Goal: Check status

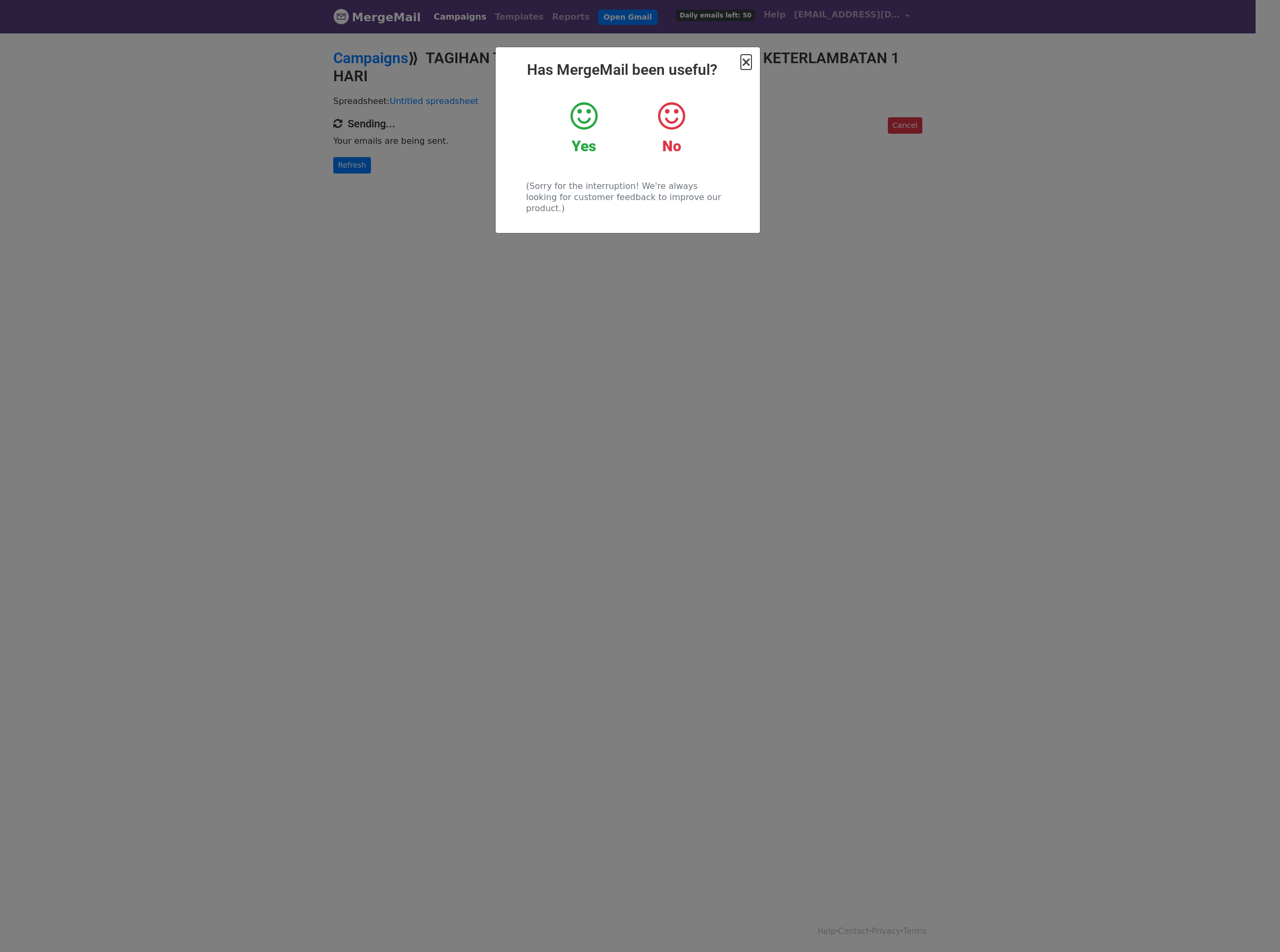
click at [744, 54] on span "×" at bounding box center [746, 62] width 10 height 15
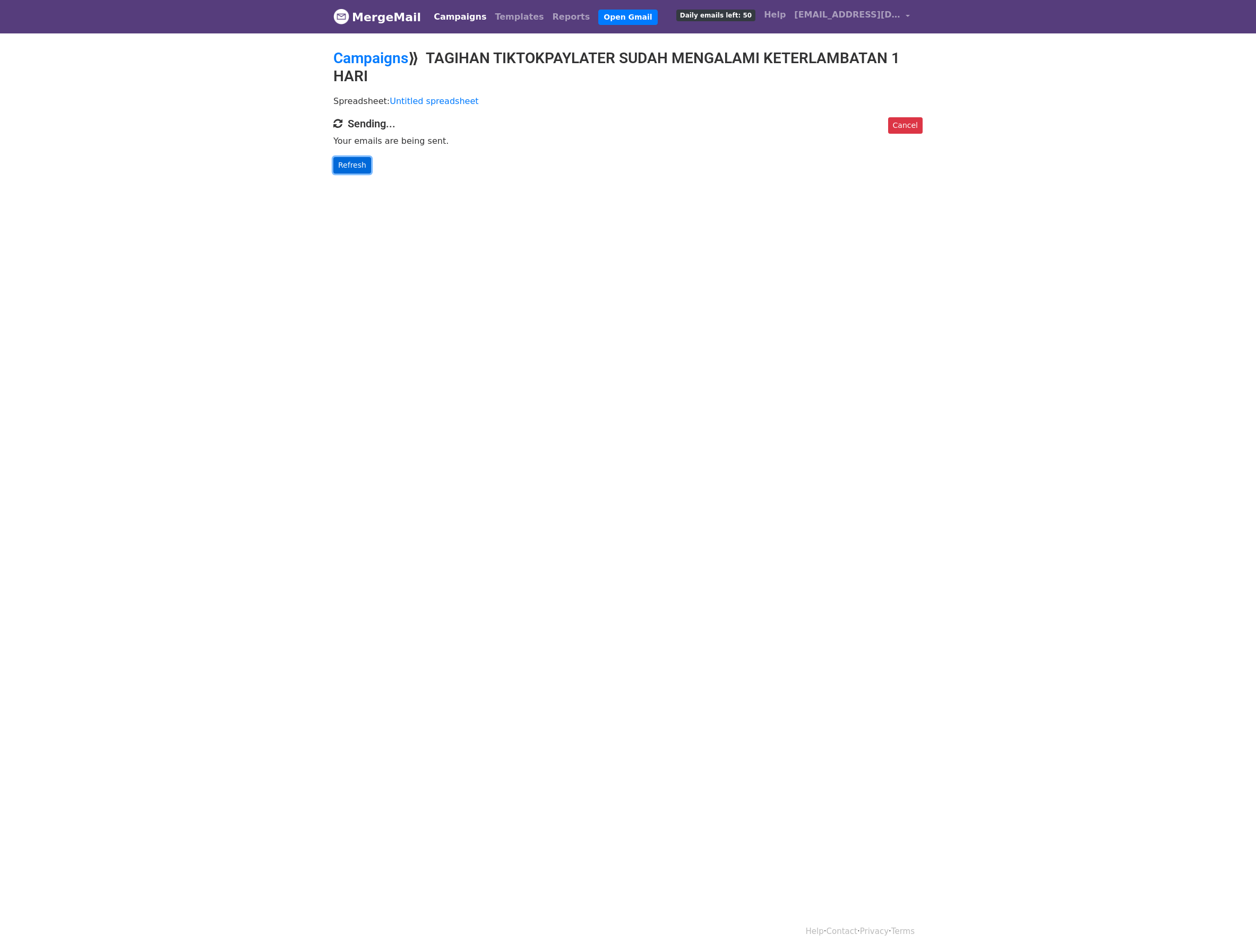
click at [341, 163] on link "Refresh" at bounding box center [352, 165] width 38 height 16
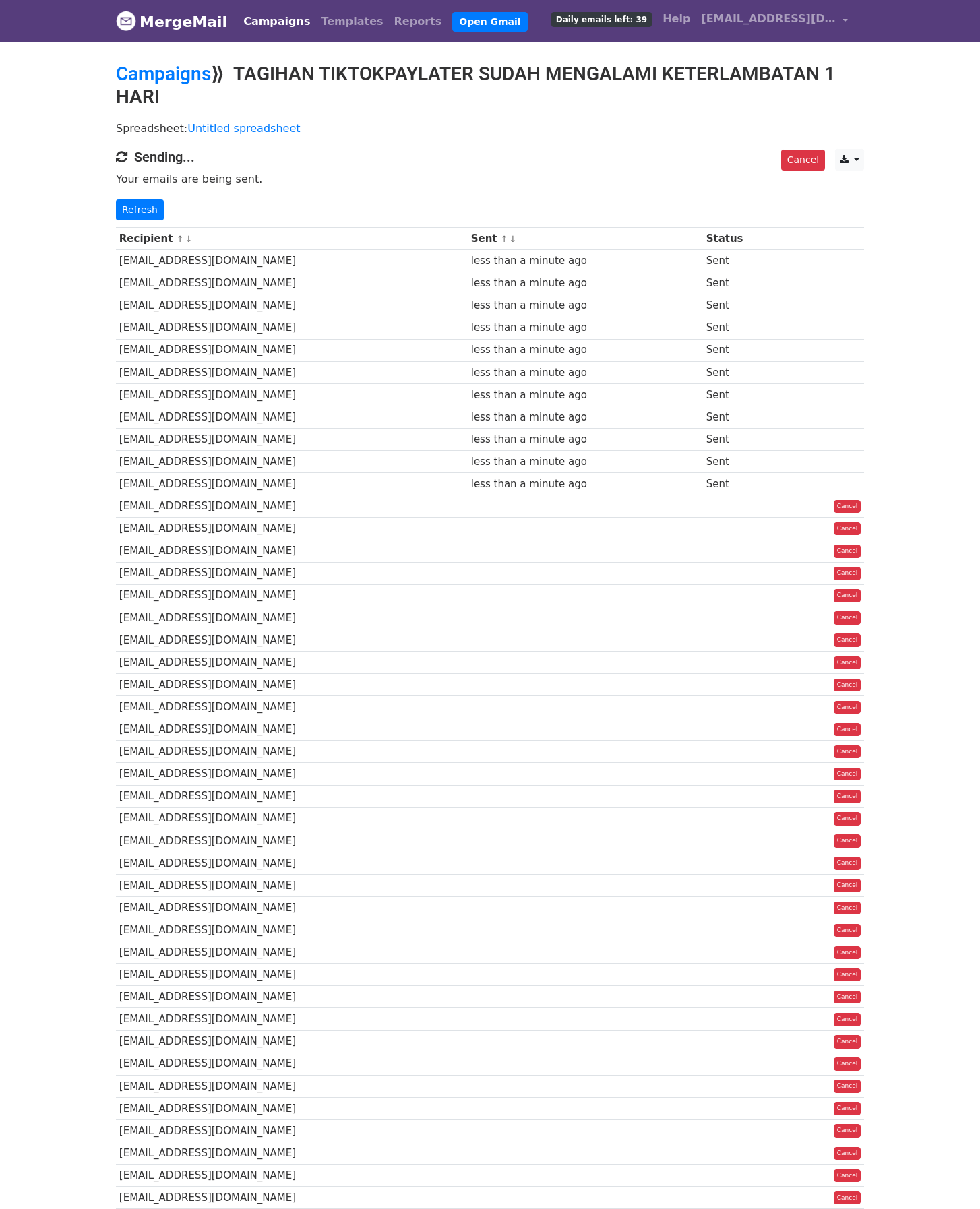
click at [141, 220] on div "Recipient ↑ ↓ Sent ↑ ↓ Status irmayanti0304@gmail.com less than a minute ago Se…" at bounding box center [490, 797] width 768 height 1155
click at [131, 208] on link "Refresh" at bounding box center [139, 210] width 48 height 21
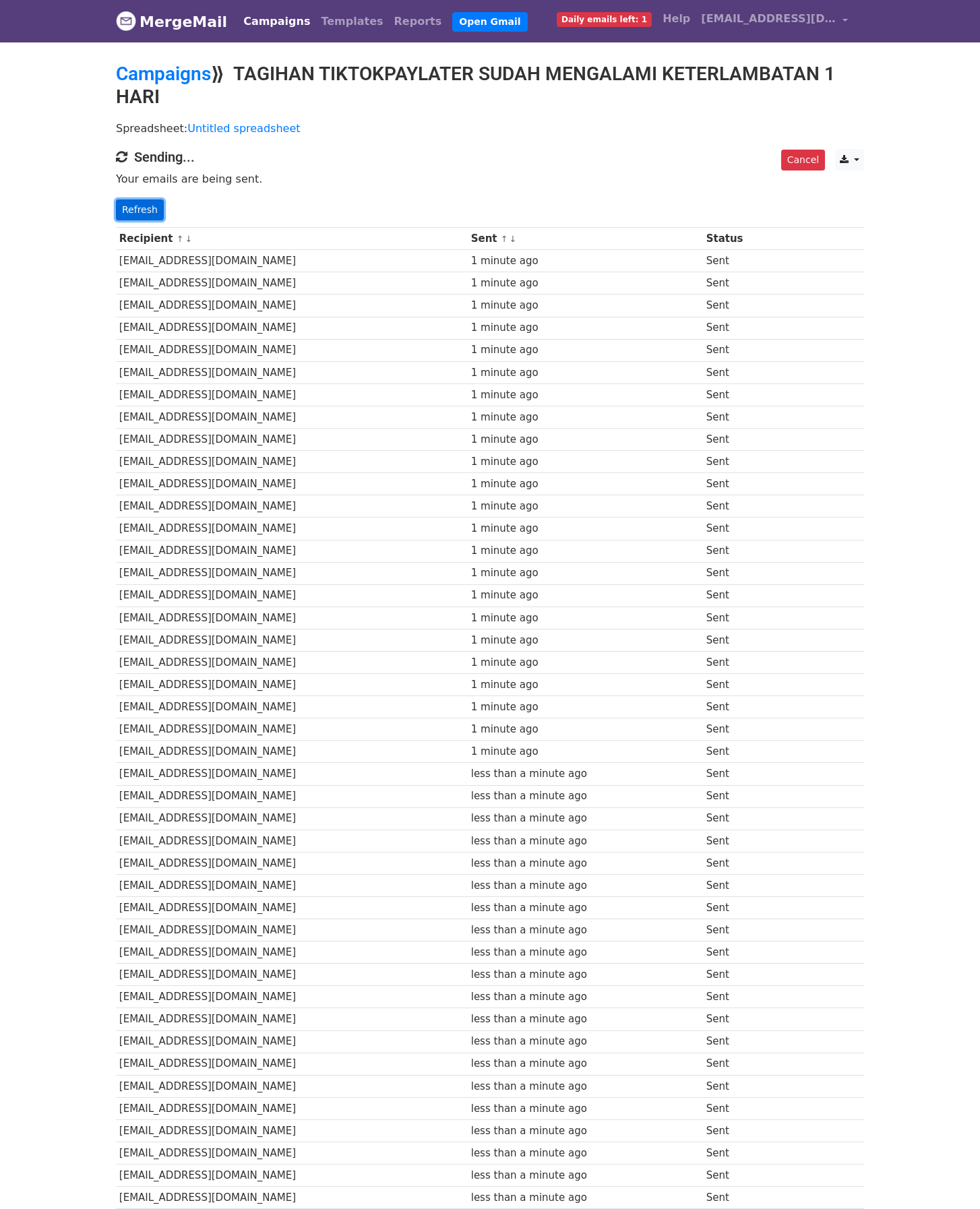
click at [140, 202] on link "Refresh" at bounding box center [139, 210] width 48 height 21
